Goal: Use online tool/utility: Utilize a website feature to perform a specific function

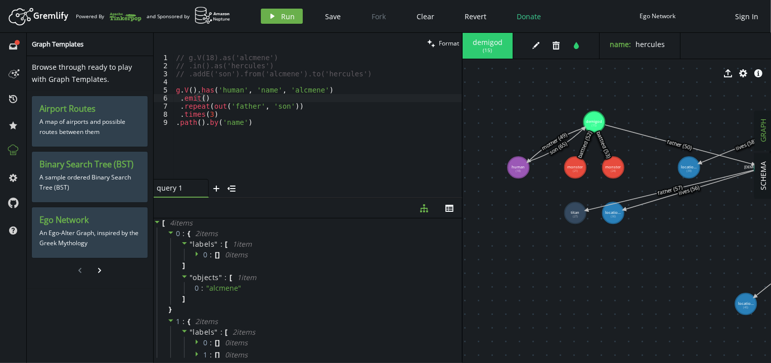
scroll to position [377, 0]
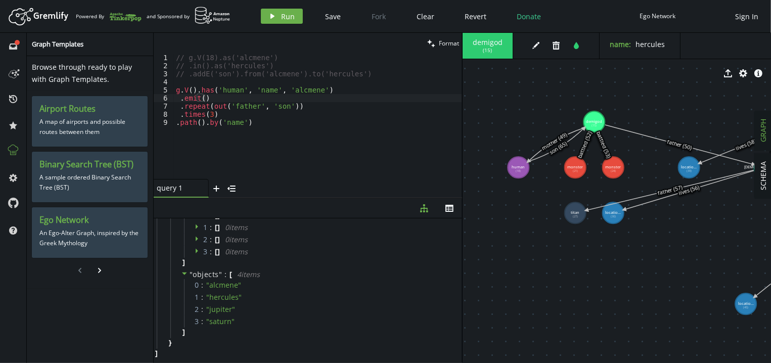
click at [291, 131] on div "// g.V(18).as('alcmene') // .in().as('hercules') // .addE('son').from('alcmene'…" at bounding box center [318, 125] width 288 height 142
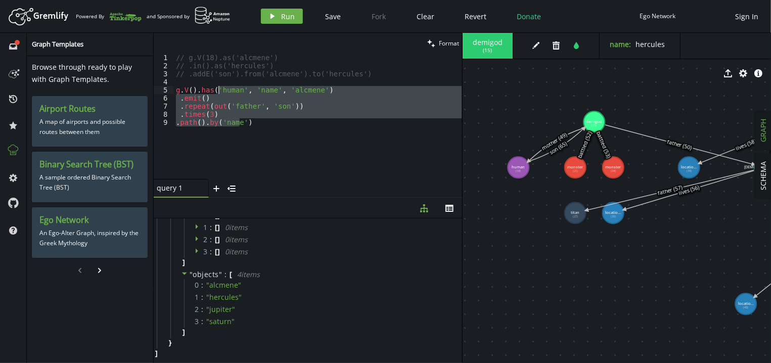
drag, startPoint x: 291, startPoint y: 131, endPoint x: 219, endPoint y: 88, distance: 84.1
click at [219, 88] on div "// g.V(18).as('alcmene') // .in().as('hercules') // .addE('son').from('alcmene'…" at bounding box center [318, 125] width 288 height 142
click at [277, 139] on div "// g.V(18).as('alcmene') // .in().as('hercules') // .addE('son').from('alcmene'…" at bounding box center [318, 116] width 288 height 125
type textarea "// .path().by('name')"
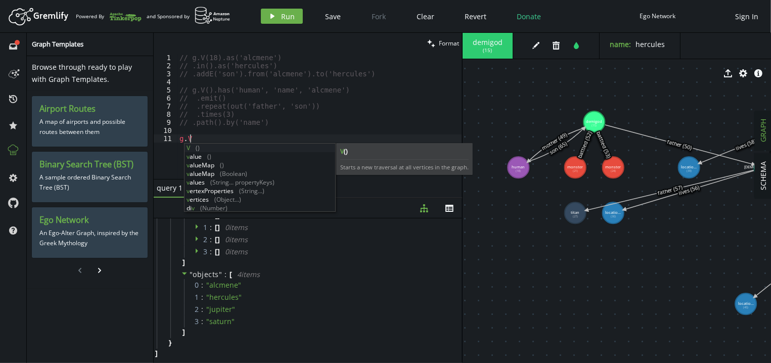
scroll to position [0, 14]
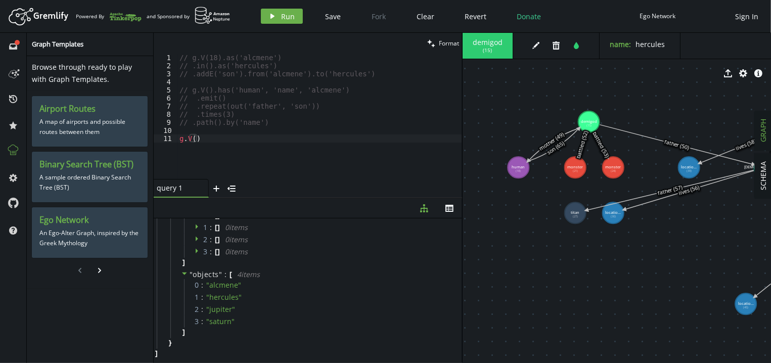
drag, startPoint x: 596, startPoint y: 124, endPoint x: 587, endPoint y: 117, distance: 11.5
click at [587, 119] on text "demigod (15)" at bounding box center [589, 123] width 16 height 9
click at [487, 52] on span "( 15 )" at bounding box center [487, 50] width 9 height 7
copy span "15"
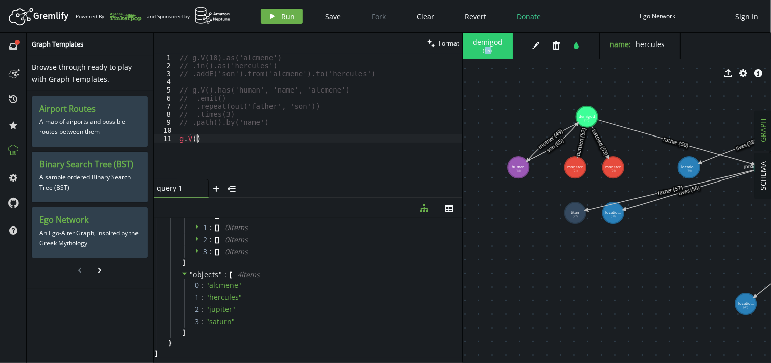
click at [265, 139] on div "// g.V(18).as('alcmene') // .in().as('hercules') // .addE('son').from('alcmene'…" at bounding box center [319, 125] width 285 height 142
paste textarea "15"
click at [289, 17] on span "Run" at bounding box center [289, 17] width 14 height 10
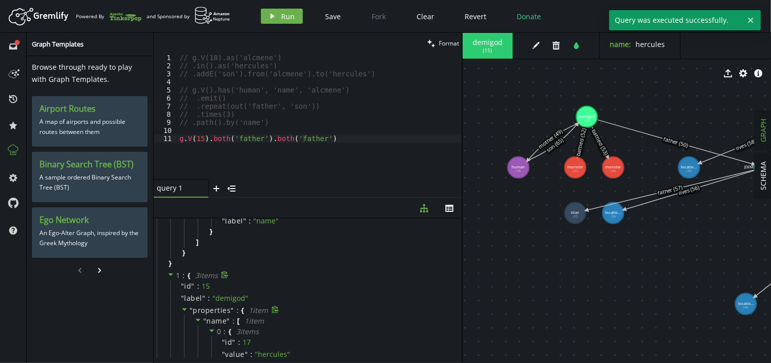
scroll to position [170, 0]
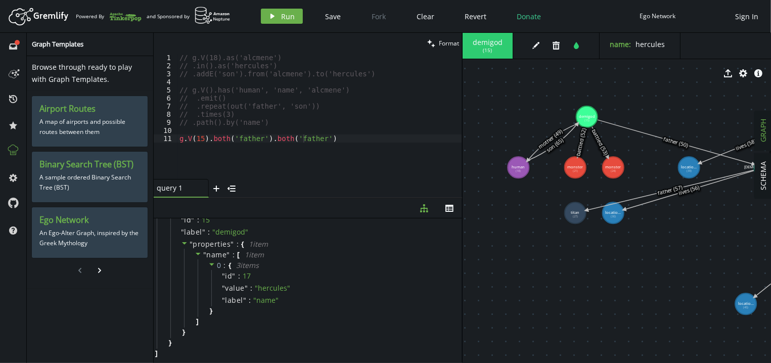
type textarea "g.V(15).both('father').both('father')"
click at [334, 142] on div "// g.V(18).as('alcmene') // .in().as('hercules') // .addE('son').from('alcmene'…" at bounding box center [319, 125] width 285 height 142
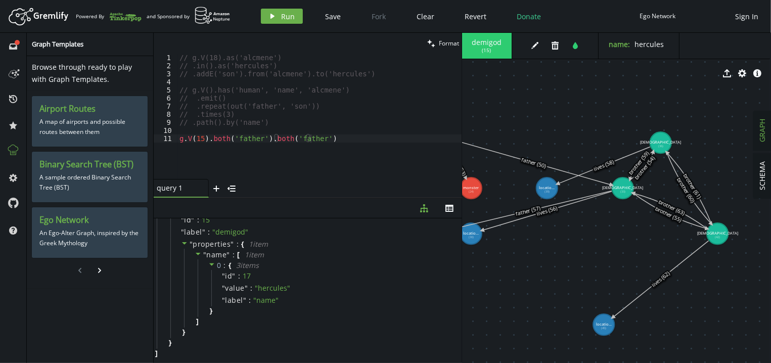
drag, startPoint x: 691, startPoint y: 249, endPoint x: 550, endPoint y: 269, distance: 142.6
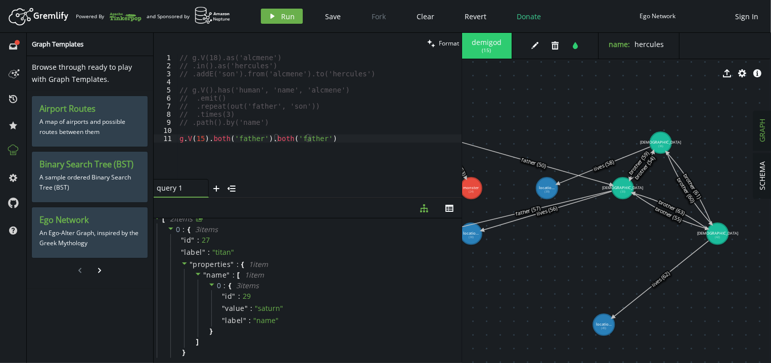
scroll to position [0, 0]
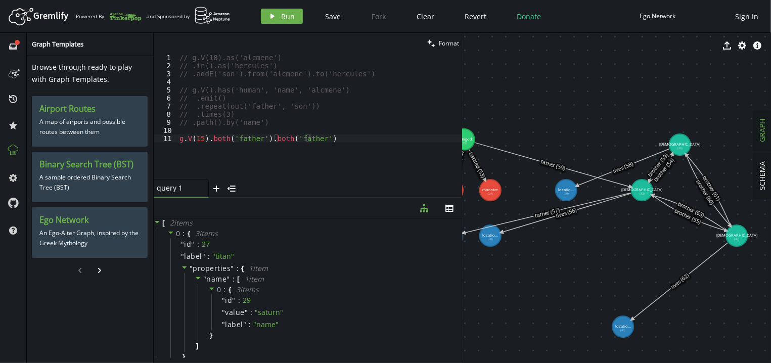
drag, startPoint x: 602, startPoint y: 251, endPoint x: 634, endPoint y: 269, distance: 37.1
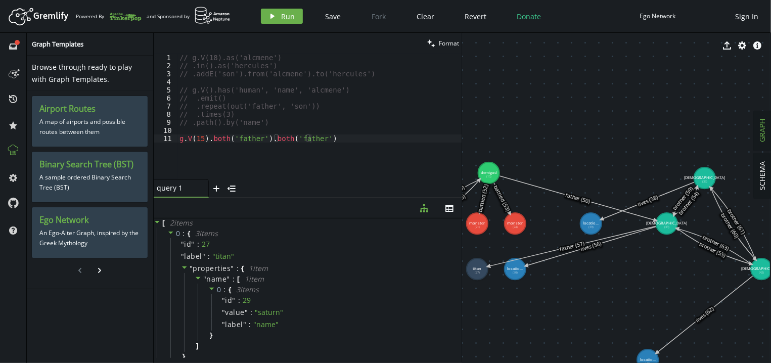
drag, startPoint x: 630, startPoint y: 262, endPoint x: 642, endPoint y: 280, distance: 20.8
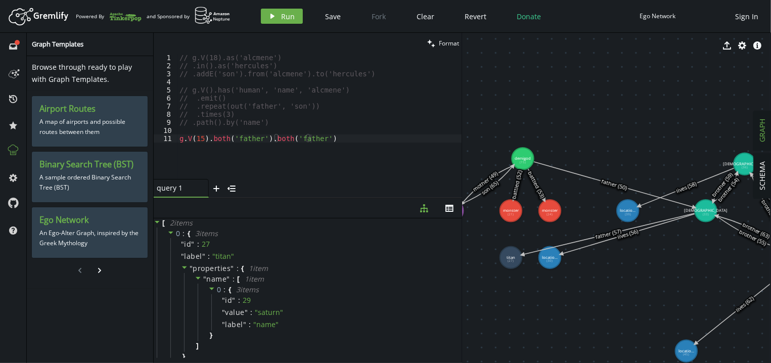
click at [668, 270] on body "Artboard Created with Sketch. Powered By and Sponsored by play Run Save Fork Cl…" at bounding box center [385, 181] width 771 height 363
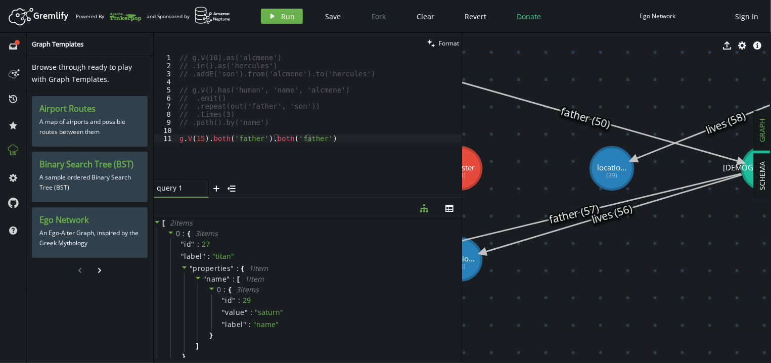
drag, startPoint x: 662, startPoint y: 261, endPoint x: 678, endPoint y: 266, distance: 16.9
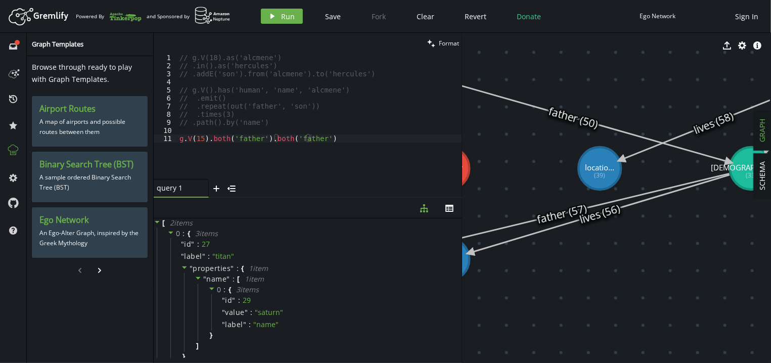
drag, startPoint x: 678, startPoint y: 266, endPoint x: 667, endPoint y: 263, distance: 11.4
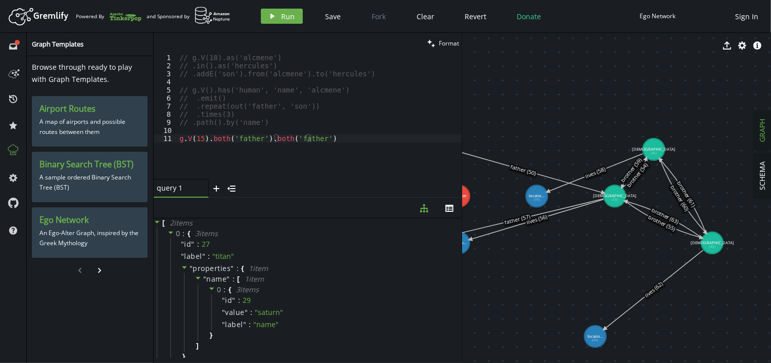
drag, startPoint x: 707, startPoint y: 250, endPoint x: 611, endPoint y: 235, distance: 97.2
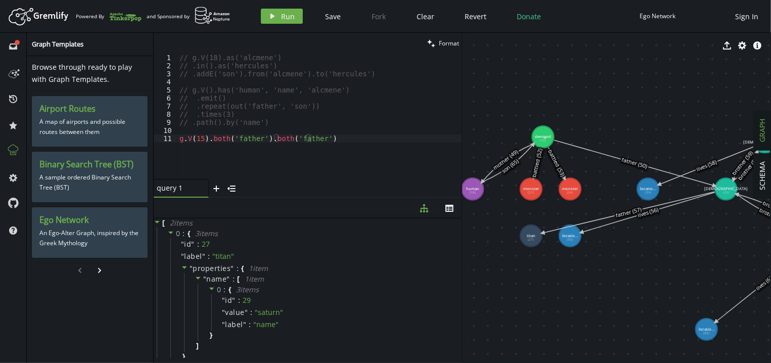
drag, startPoint x: 541, startPoint y: 270, endPoint x: 653, endPoint y: 263, distance: 111.4
click at [531, 233] on tspan "titan" at bounding box center [529, 232] width 9 height 5
